Goal: Information Seeking & Learning: Learn about a topic

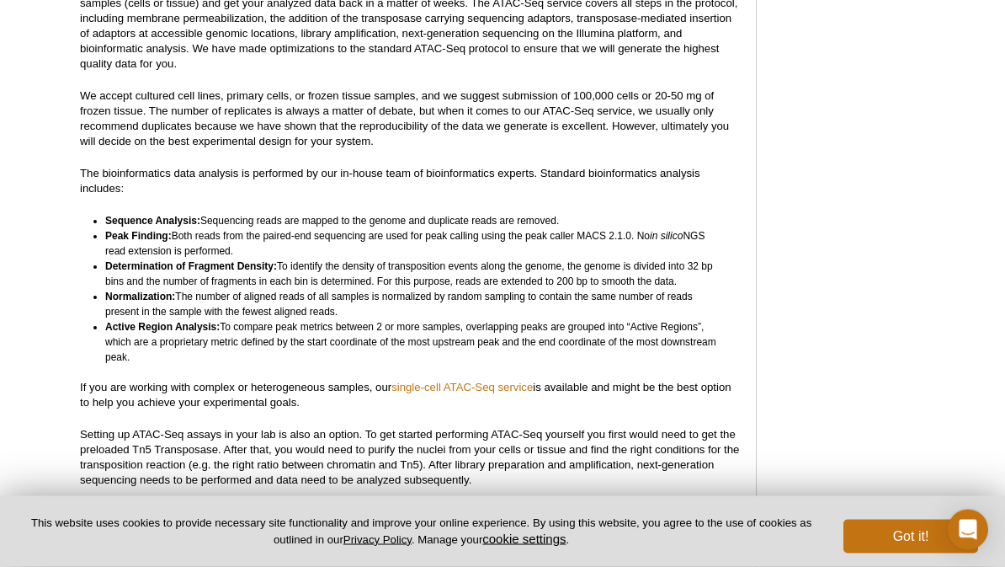
scroll to position [4524, 0]
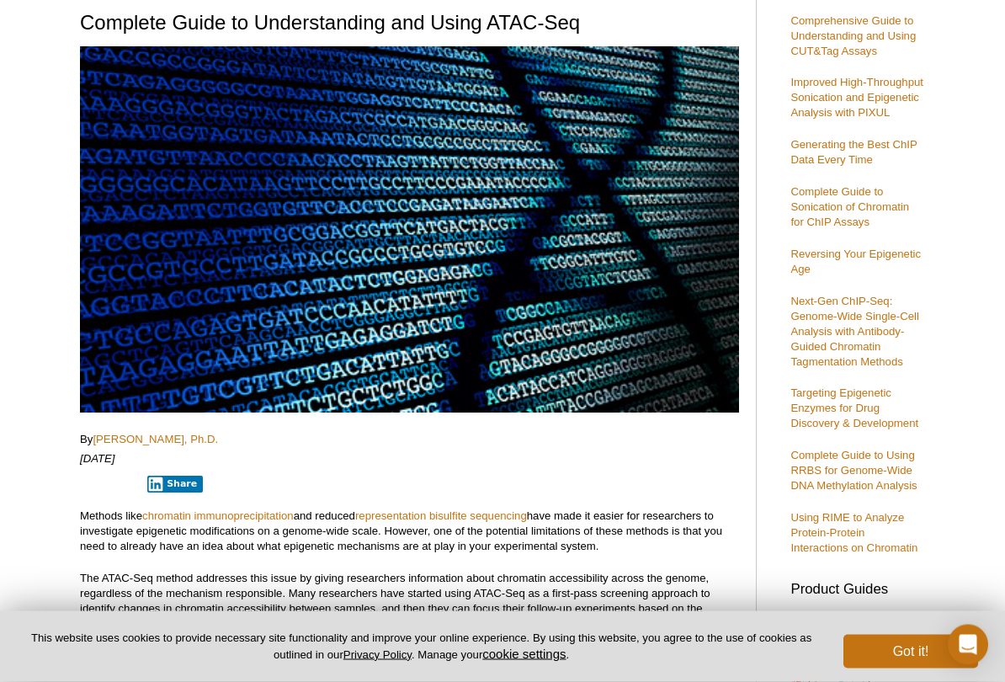
scroll to position [176, 0]
click at [899, 566] on button "Got it!" at bounding box center [911, 652] width 135 height 34
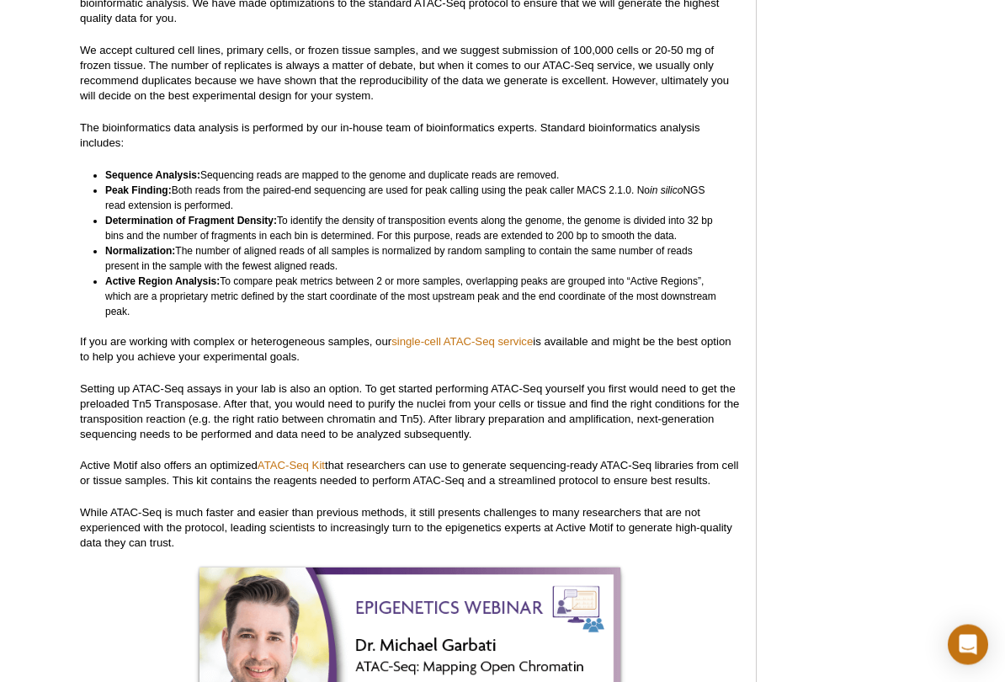
scroll to position [4577, 0]
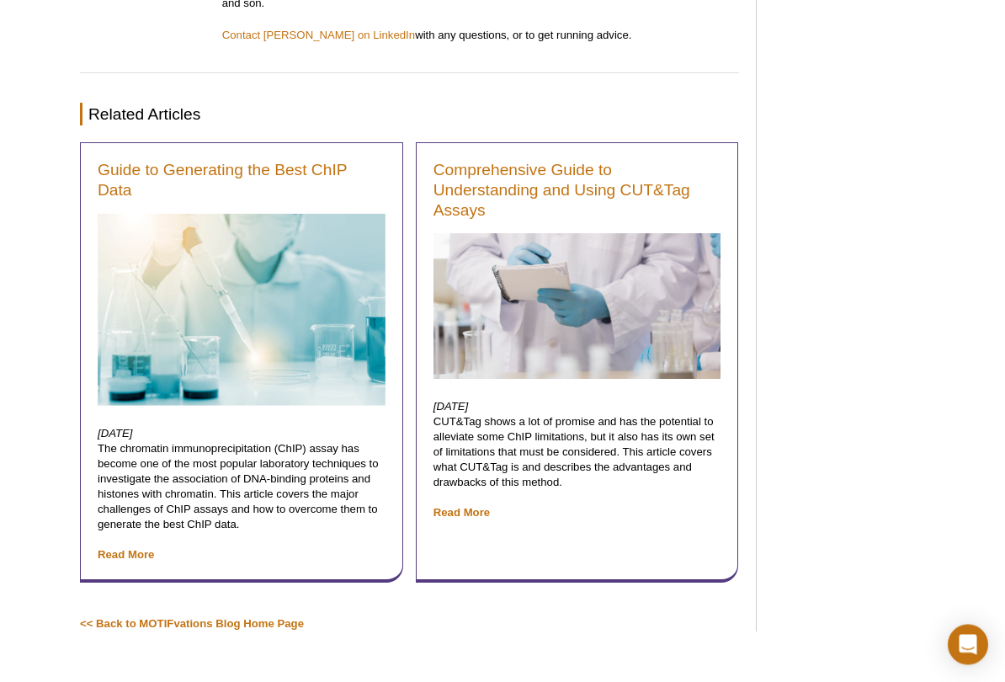
scroll to position [5910, 0]
click at [254, 426] on p "March 15, 2019 The chromatin immunoprecipitation (ChIP) assay has become one of…" at bounding box center [242, 494] width 288 height 136
click at [149, 548] on link "Read More" at bounding box center [126, 554] width 56 height 13
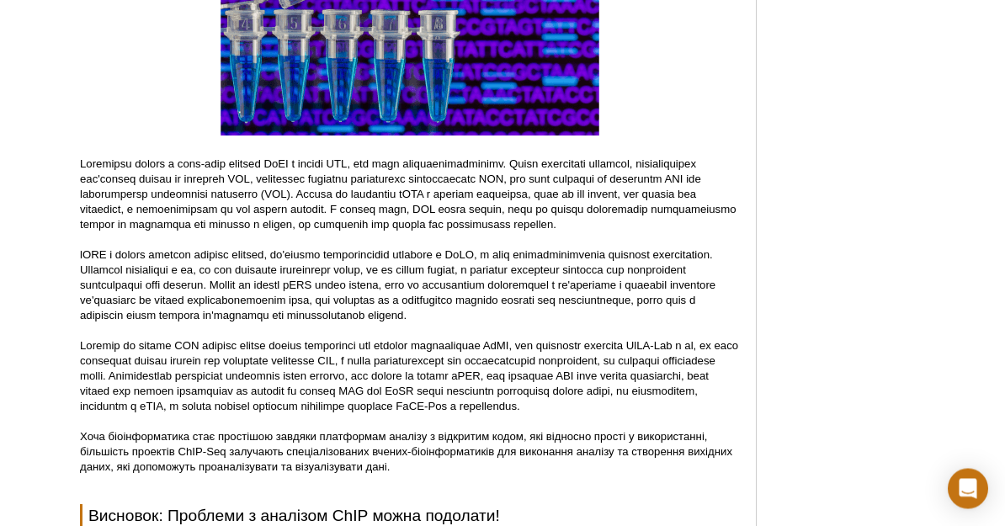
scroll to position [6144, 0]
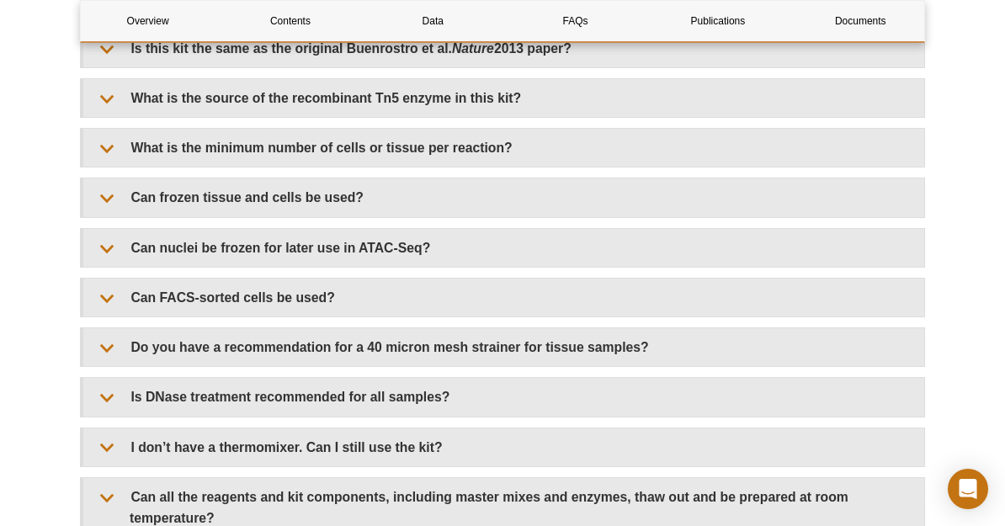
scroll to position [3074, 0]
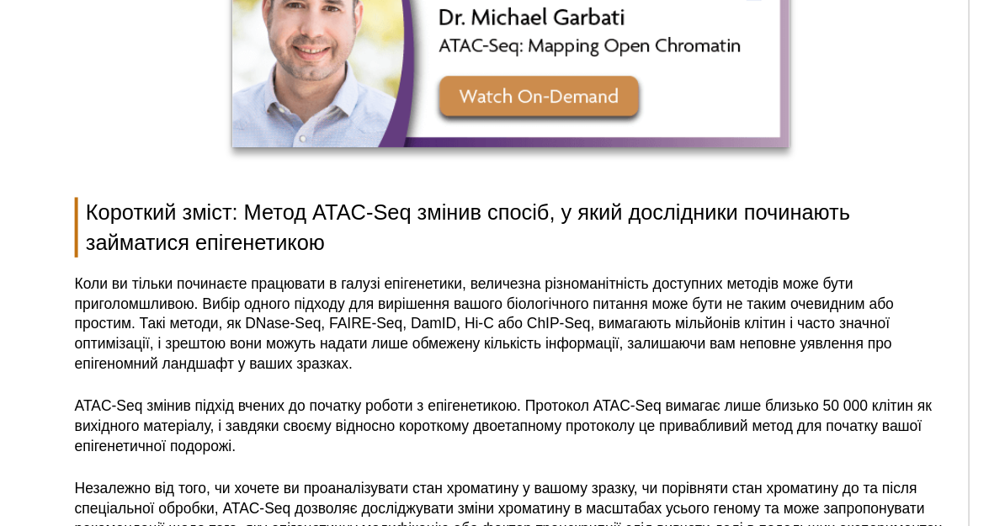
scroll to position [5296, 0]
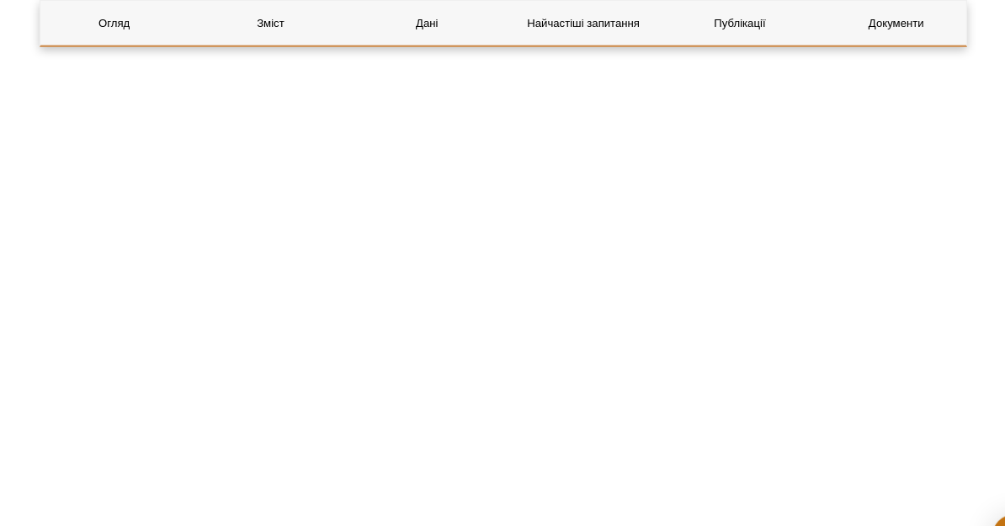
scroll to position [3992, 0]
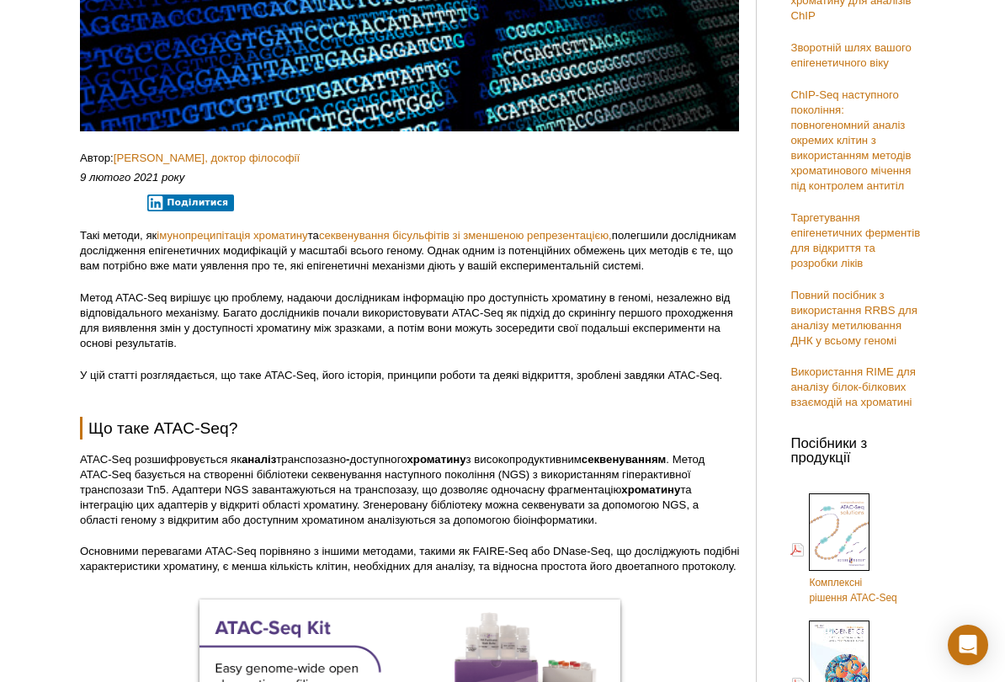
scroll to position [520, 0]
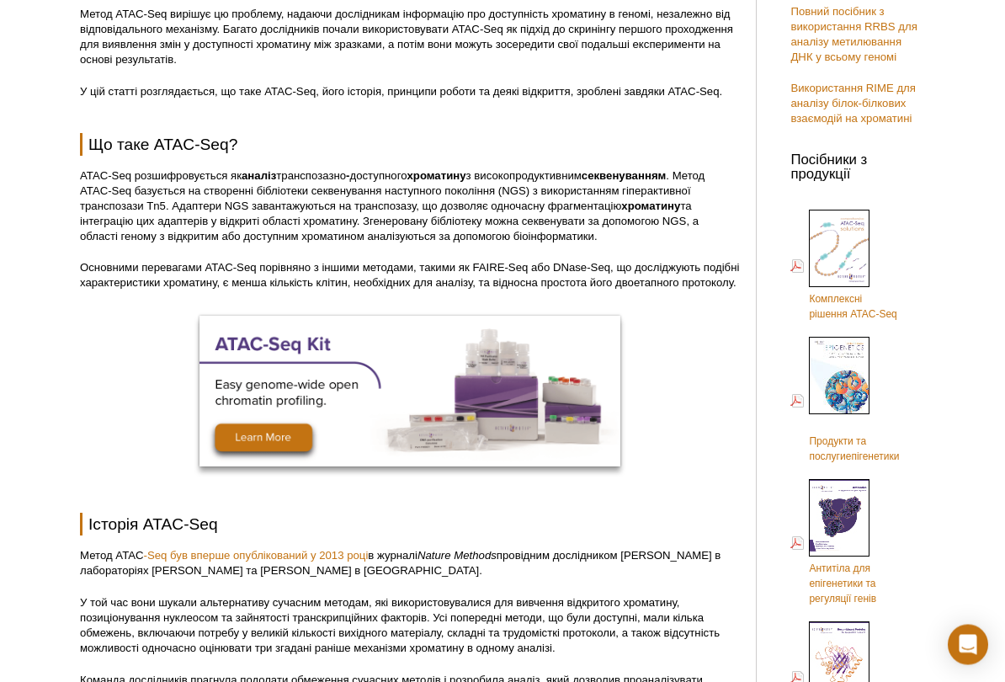
scroll to position [749, 0]
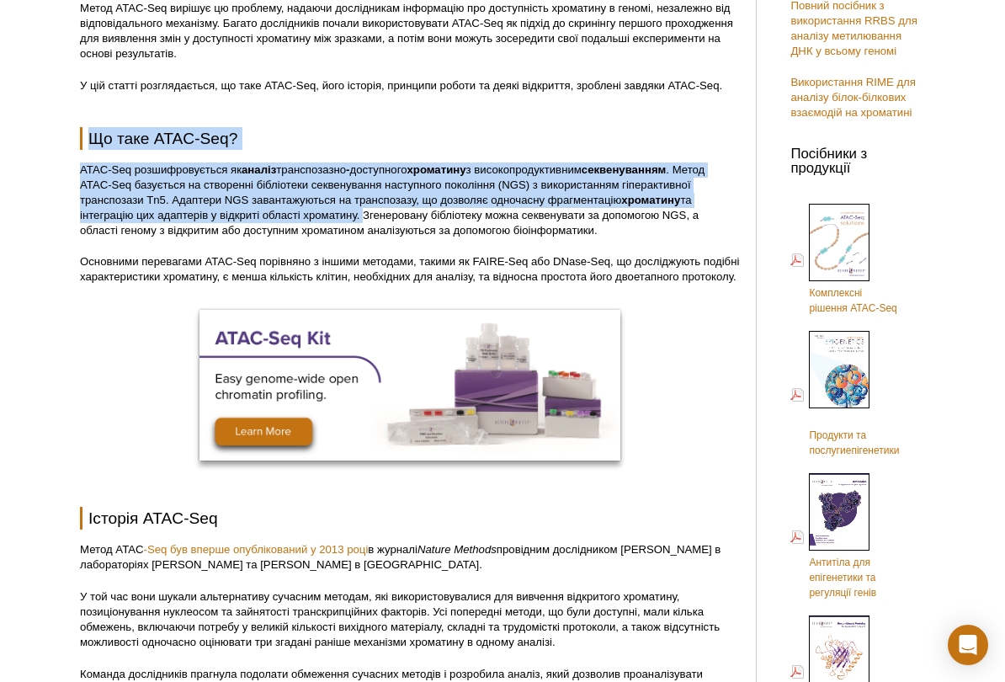
copy div "Що таке ATAC-Seq? ATAC-Seq розшифровується як аналіз транспозазно - доступного …"
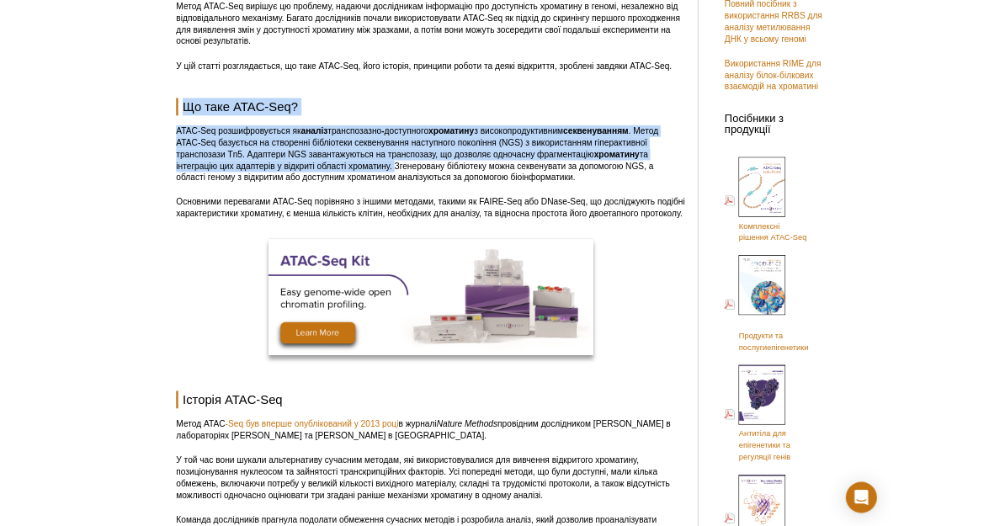
scroll to position [836, 0]
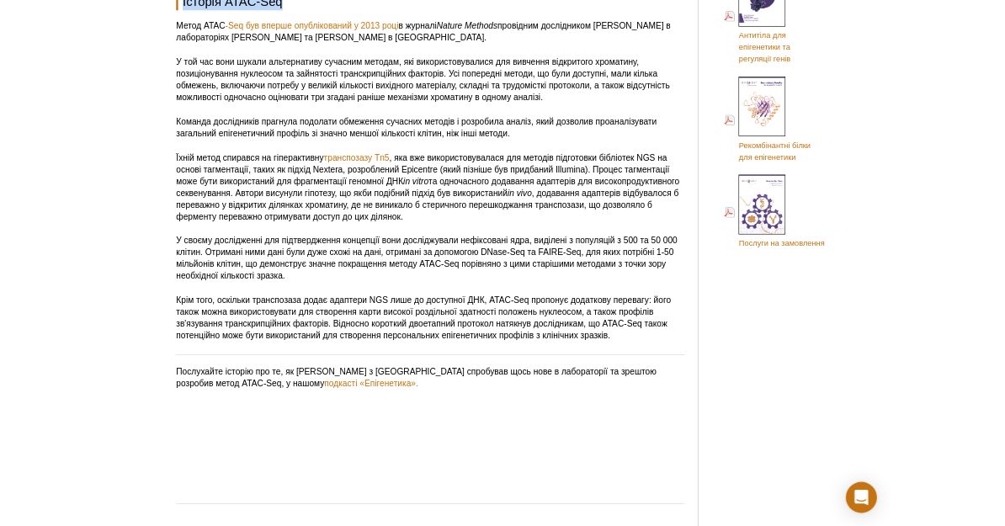
scroll to position [1352, 0]
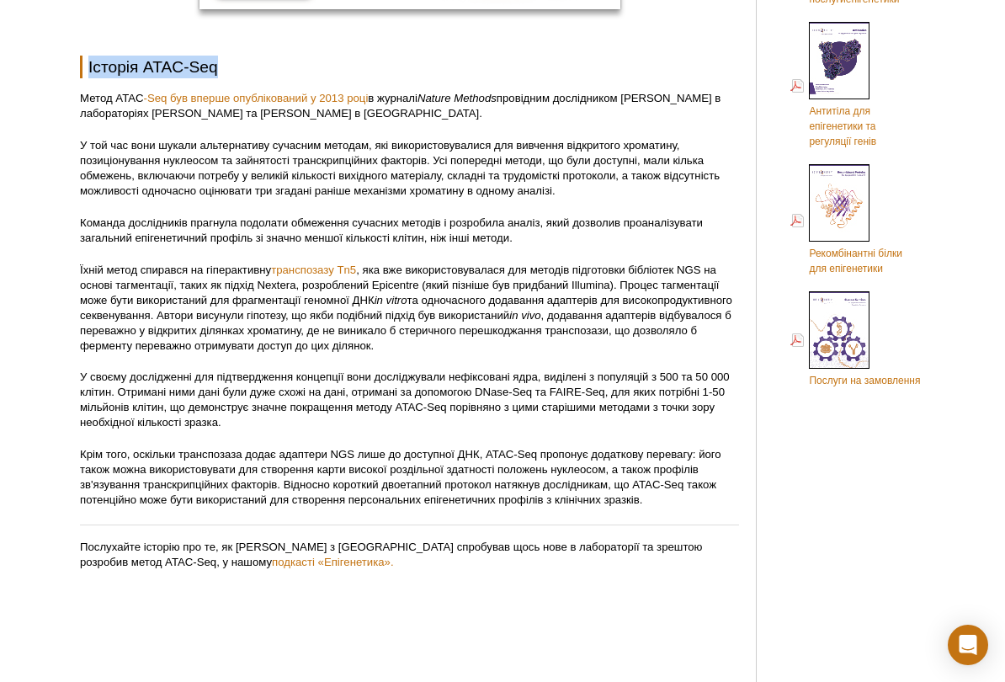
click at [573, 307] on font ", яка вже використовувалася для методів підготовки бібліотек NGS на основі тагм…" at bounding box center [400, 285] width 640 height 43
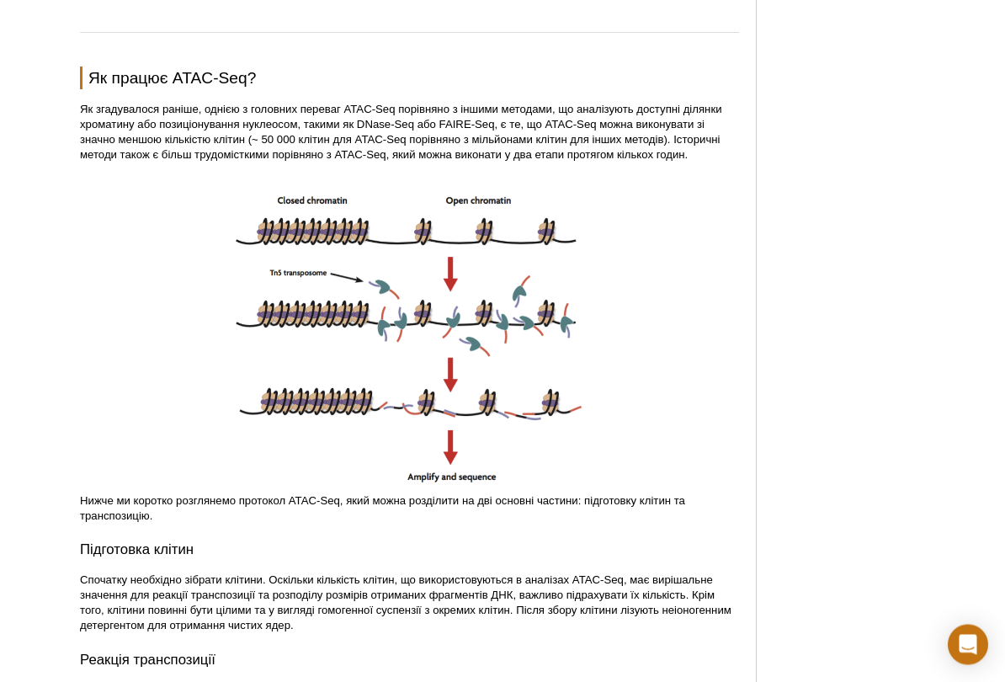
scroll to position [1885, 0]
copy font "Як працює ATAC-Seq?"
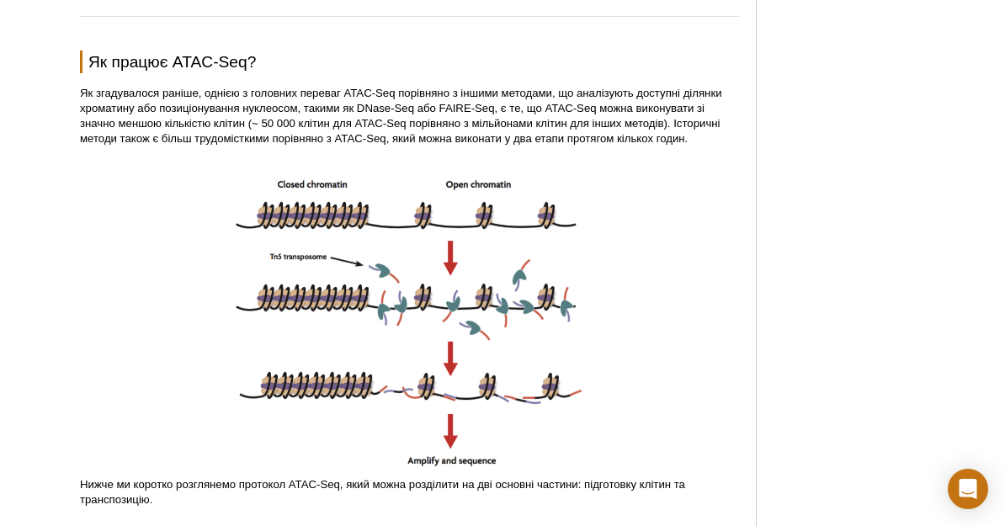
scroll to position [1879, 0]
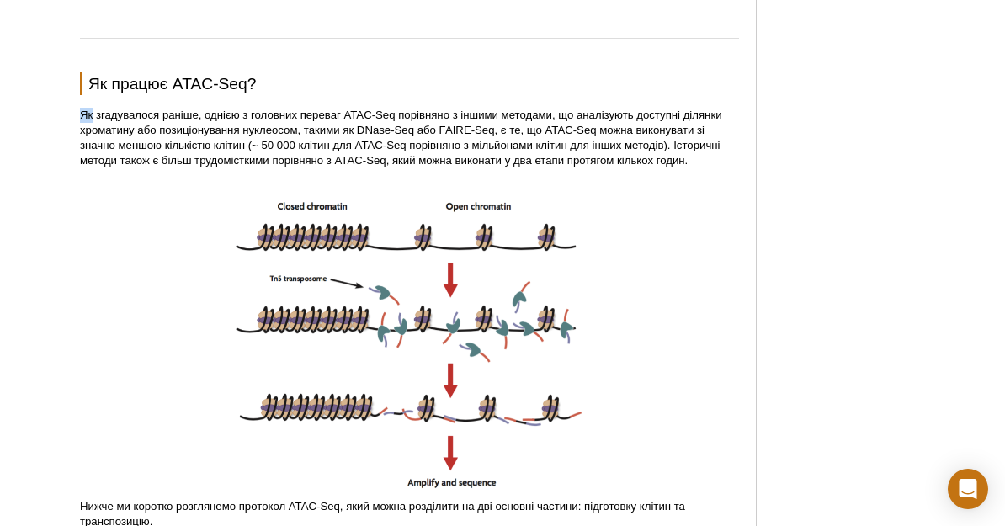
click at [109, 260] on div at bounding box center [409, 342] width 659 height 314
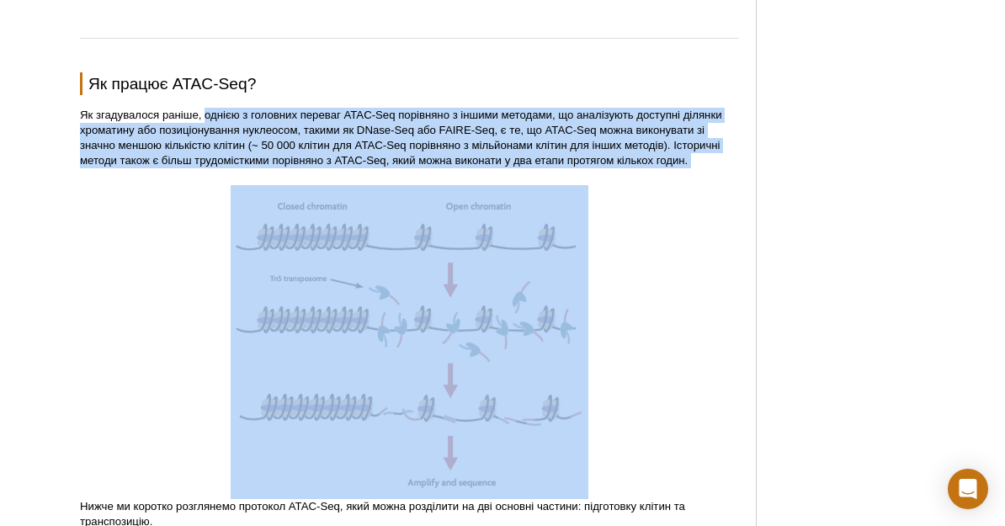
copy div "однією з головних переваг ATAC-Seq порівняно з іншими методами, що аналізують д…"
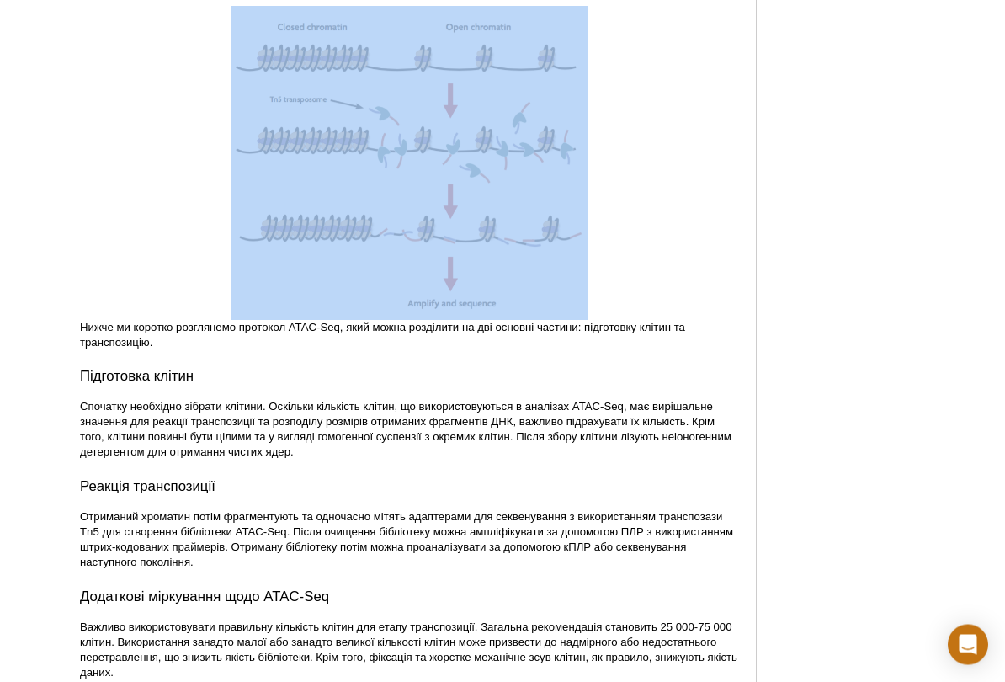
scroll to position [2060, 0]
click at [674, 457] on font "Спочатку необхідно зібрати клітини. Оскільки кількість клітин, що використовуют…" at bounding box center [406, 428] width 652 height 58
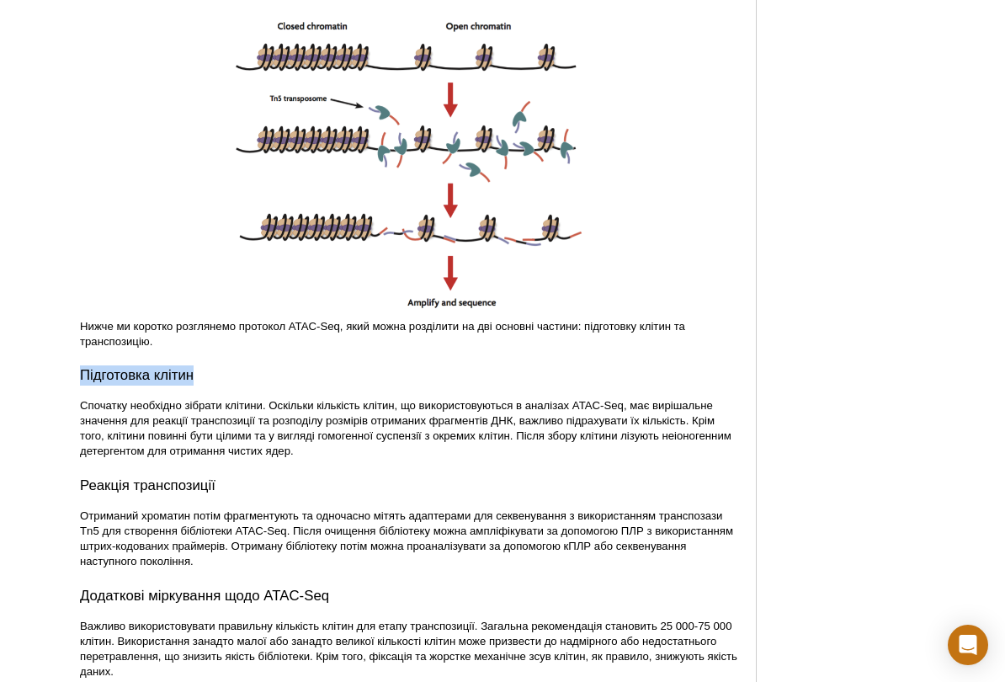
copy font "Підготовка клітин"
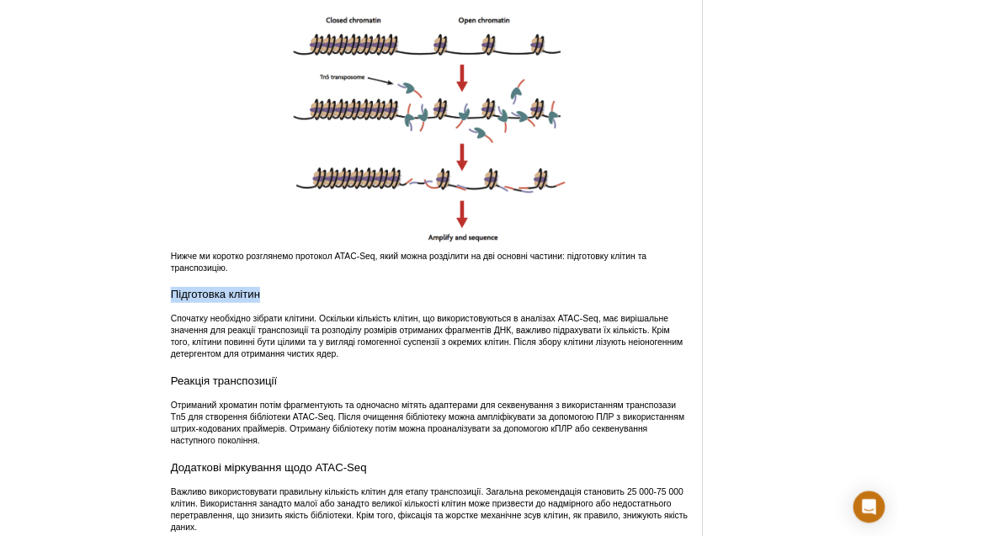
scroll to position [2147, 0]
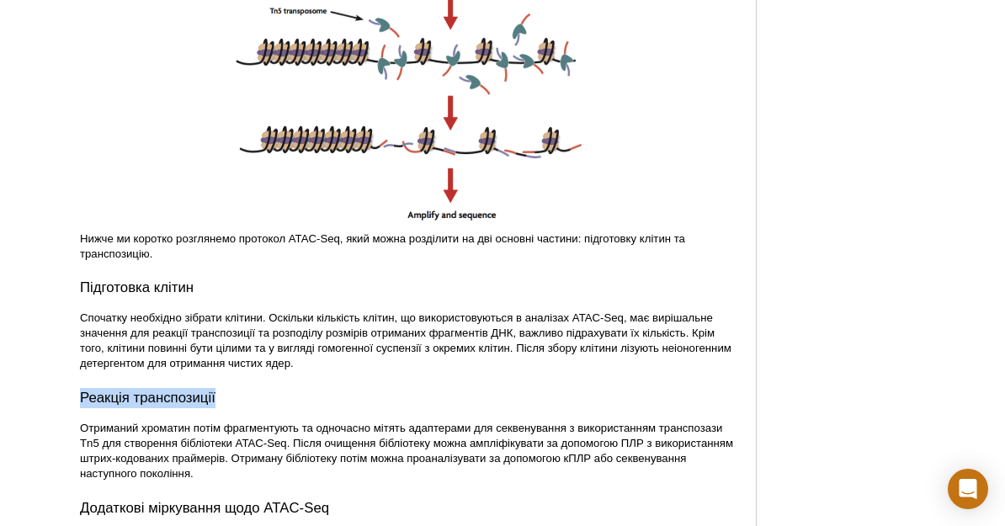
copy font "Реакція транспозиції"
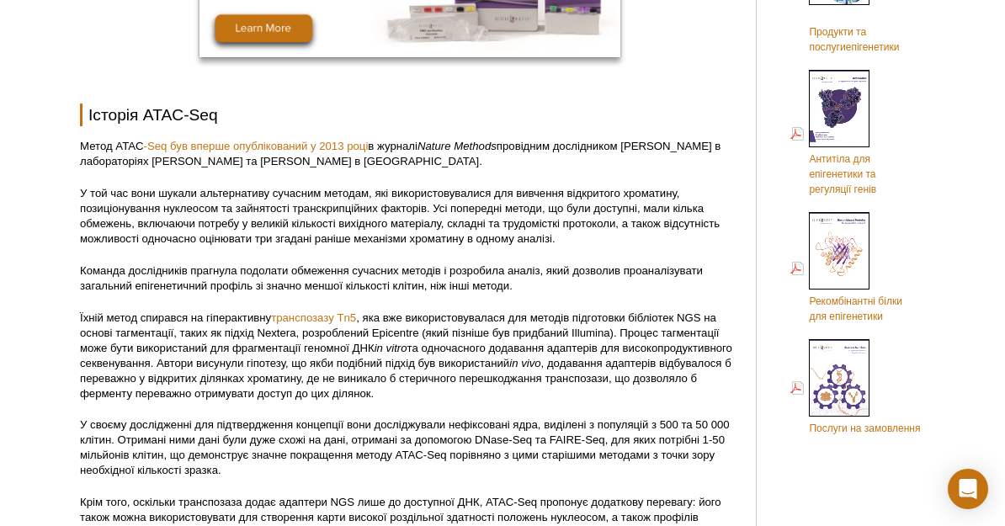
scroll to position [1150, 0]
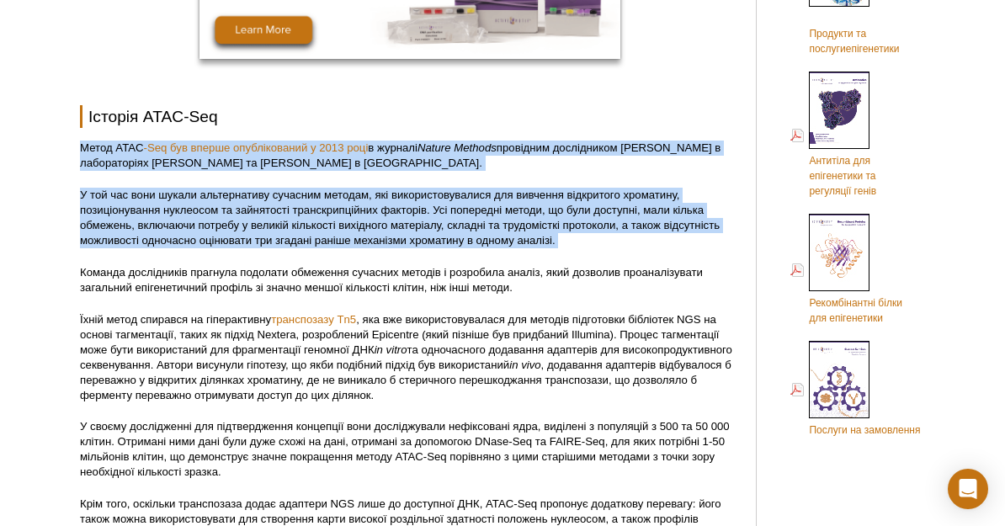
copy div "Метод ATAC -Seq був вперше опублікований у 2013 році в журналі Nature Methods п…"
click at [568, 371] on font "та одночасного додавання адаптерів для високопродуктивного секвенування. Автори…" at bounding box center [406, 358] width 653 height 28
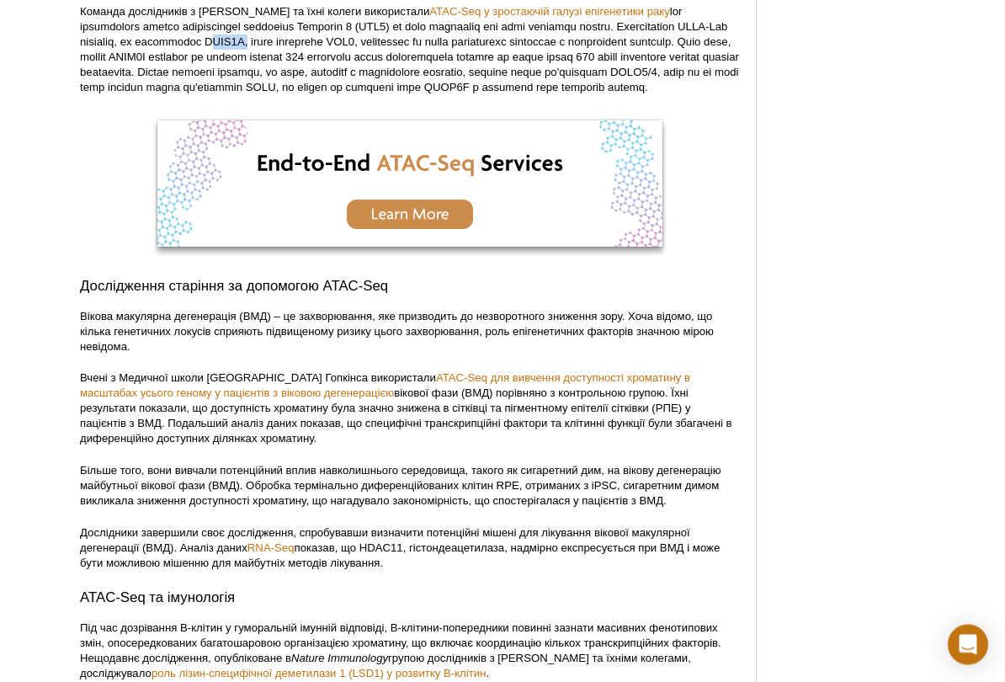
scroll to position [2899, 0]
copy font "RING1B"
copy font "виснаження RING1B,"
click at [62, 124] on div "Active Motif Logo Сприяння епігенетичним дослідженням 0 Пошук Перейти до змісту…" at bounding box center [502, 313] width 1005 height 6341
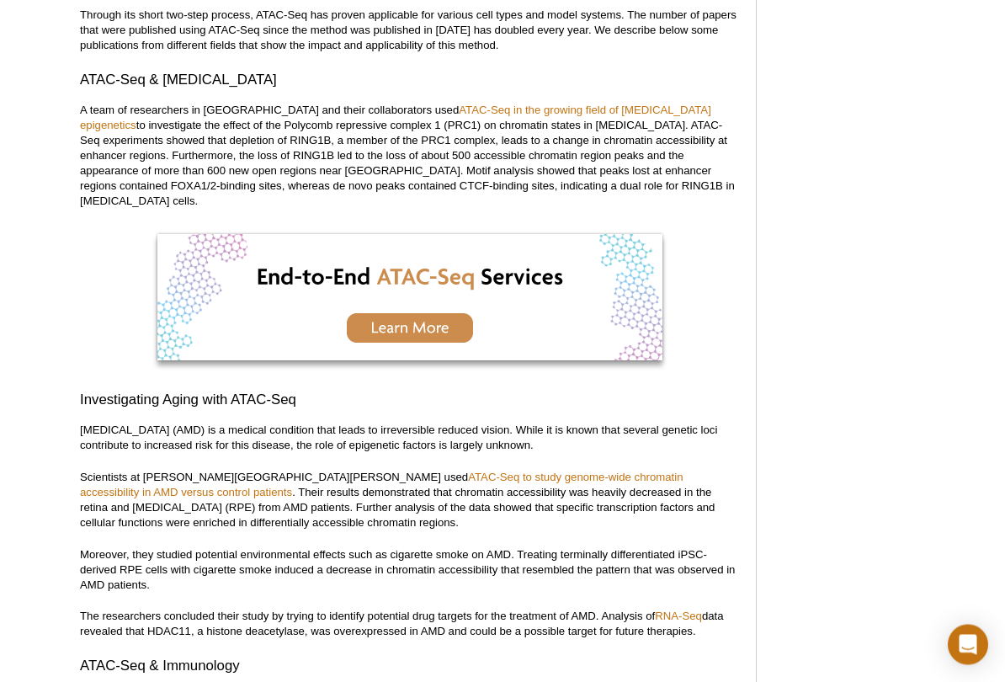
scroll to position [2722, 0]
copy p "ATAC-Seq experiments showed that depletion of RING1B"
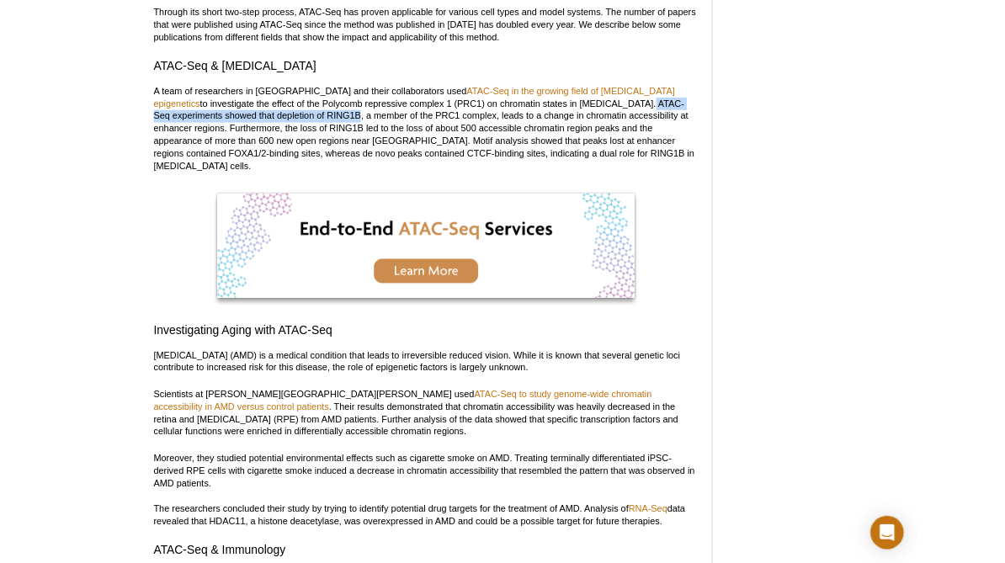
scroll to position [2810, 0]
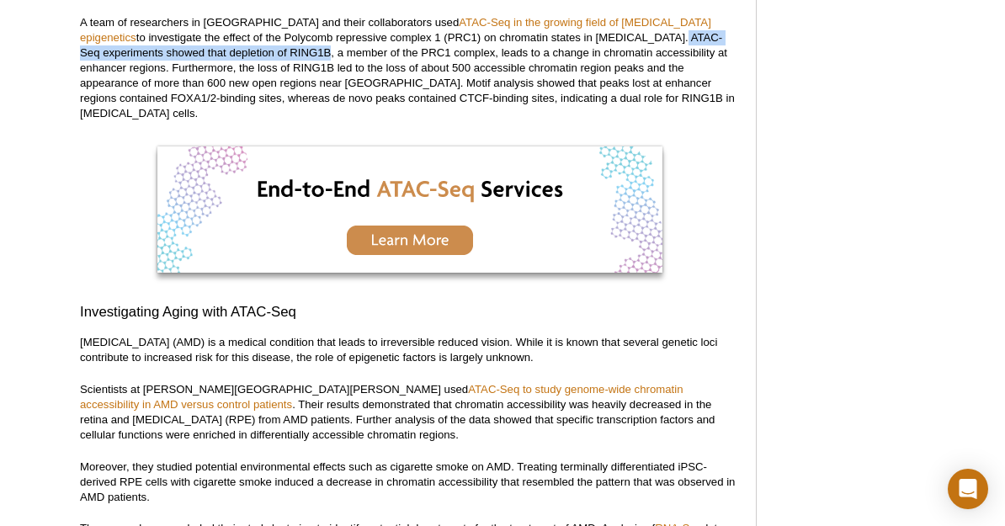
click at [914, 154] on div "Featured Articles Comprehensive Guide to Understanding and Using CUT&Tag Assays…" at bounding box center [854, 293] width 160 height 5914
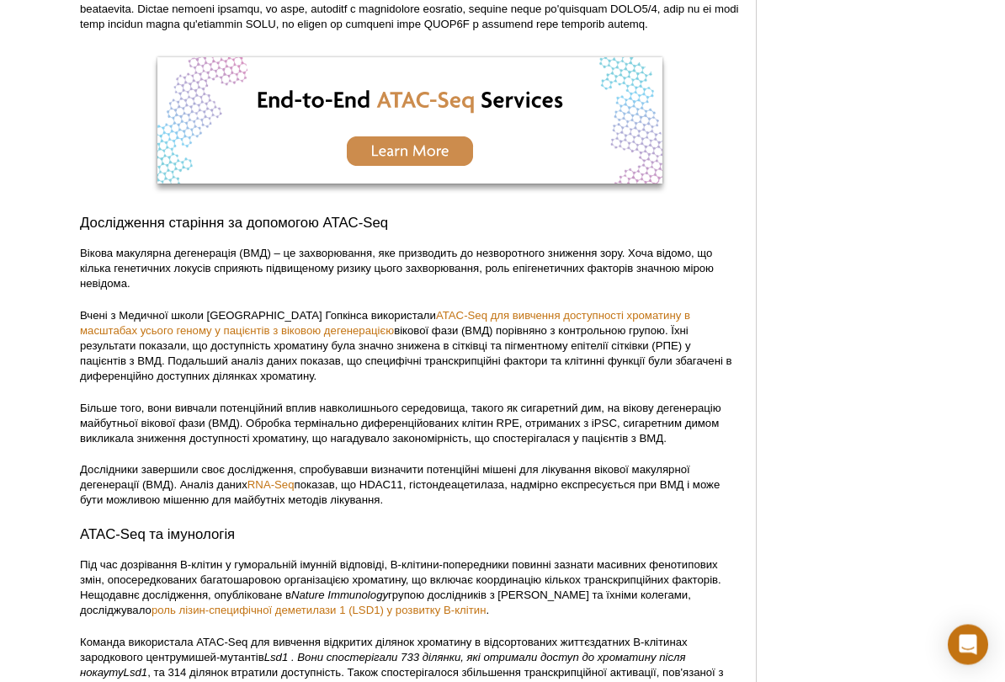
scroll to position [2914, 0]
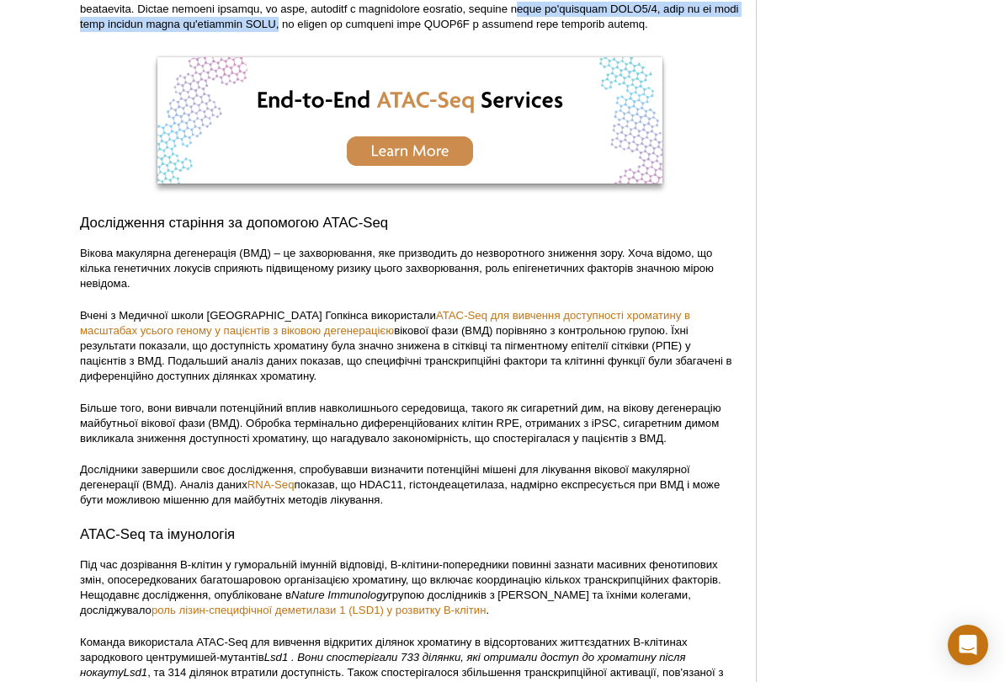
copy font "сайти зв'язування FOXA1/2, тоді як de novo піки містили сайти зв'язування CTCF"
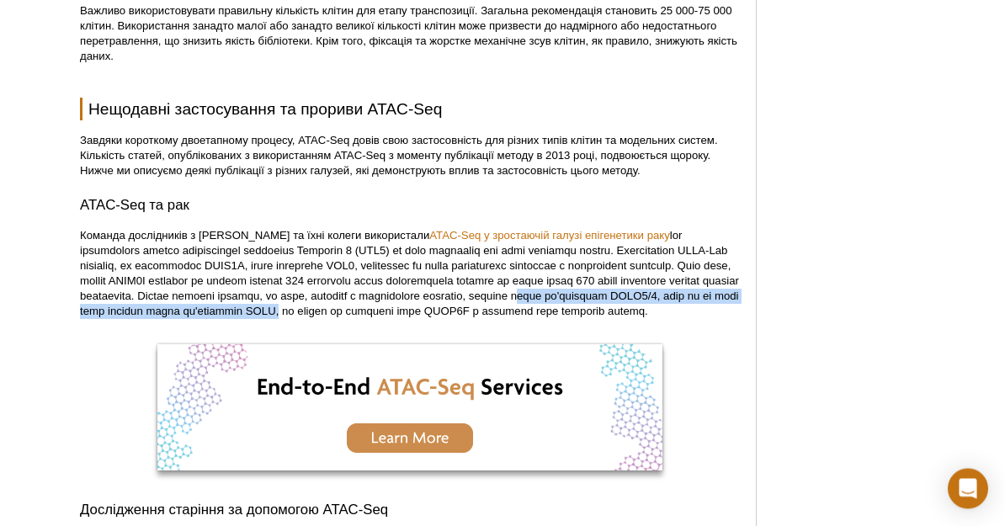
scroll to position [2673, 0]
click at [429, 241] on font "ATAC-Seq у зростаючій галузі епігенетики раку" at bounding box center [549, 235] width 241 height 13
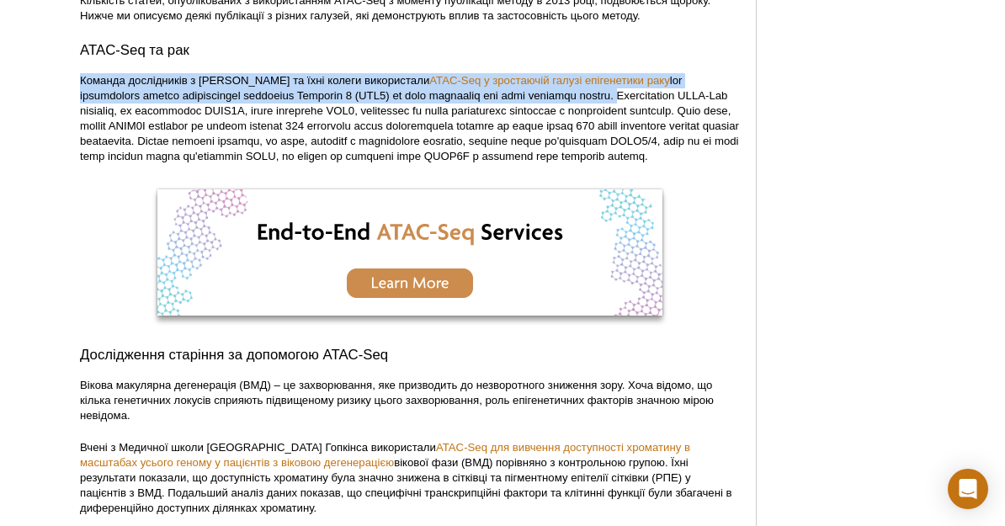
scroll to position [2827, 0]
click at [790, 323] on div "Рекомендовані статті Вичерпний посібник з розуміння та використання аналізів CU…" at bounding box center [854, 443] width 160 height 6248
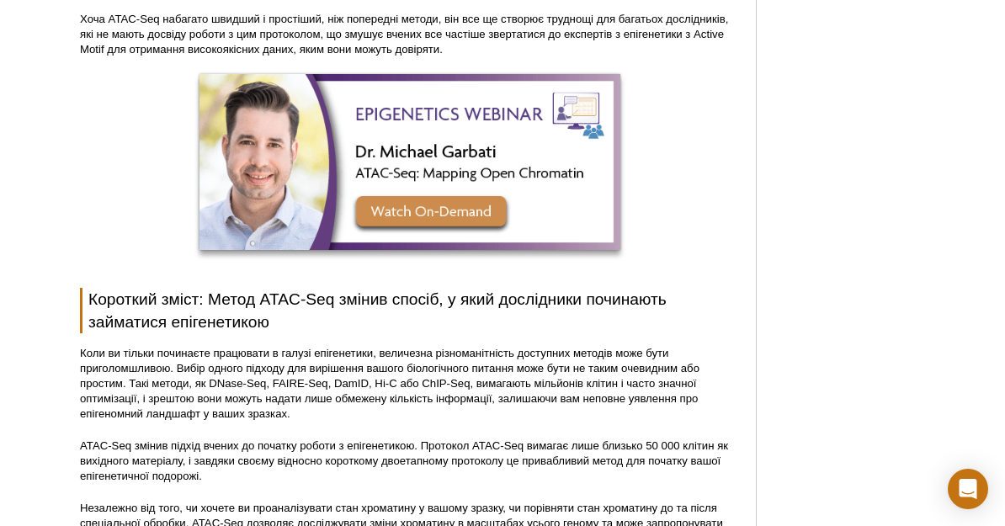
scroll to position [5219, 0]
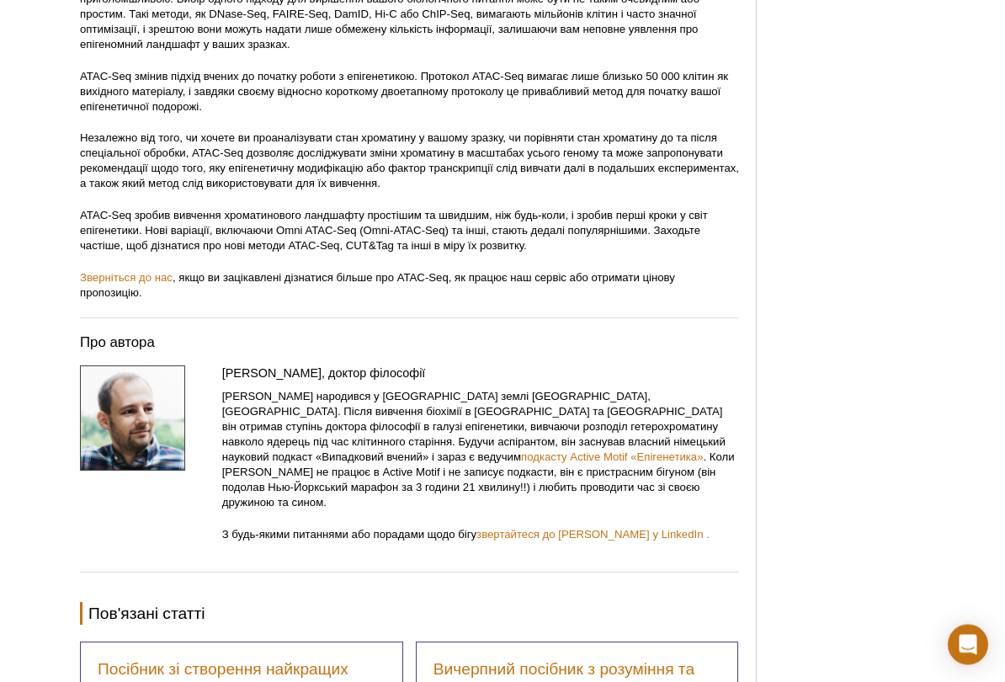
scroll to position [5595, 0]
